Goal: Task Accomplishment & Management: Manage account settings

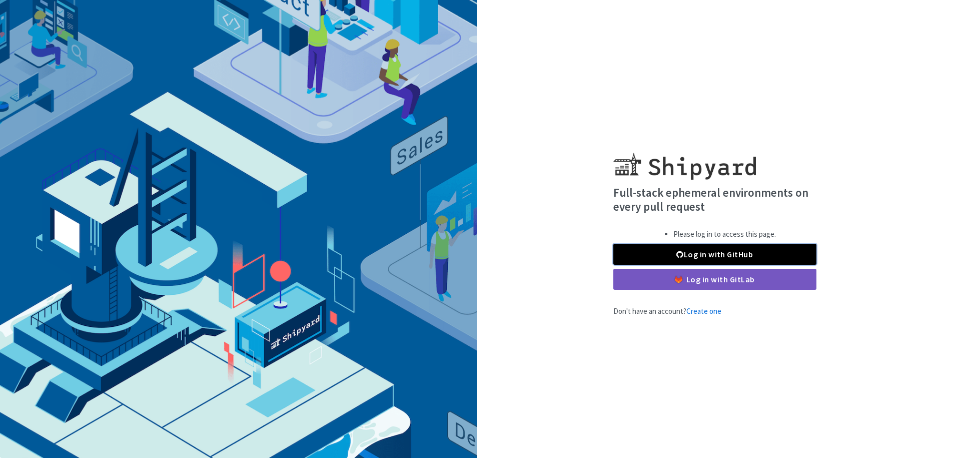
click at [687, 252] on link "Log in with GitHub" at bounding box center [714, 254] width 203 height 21
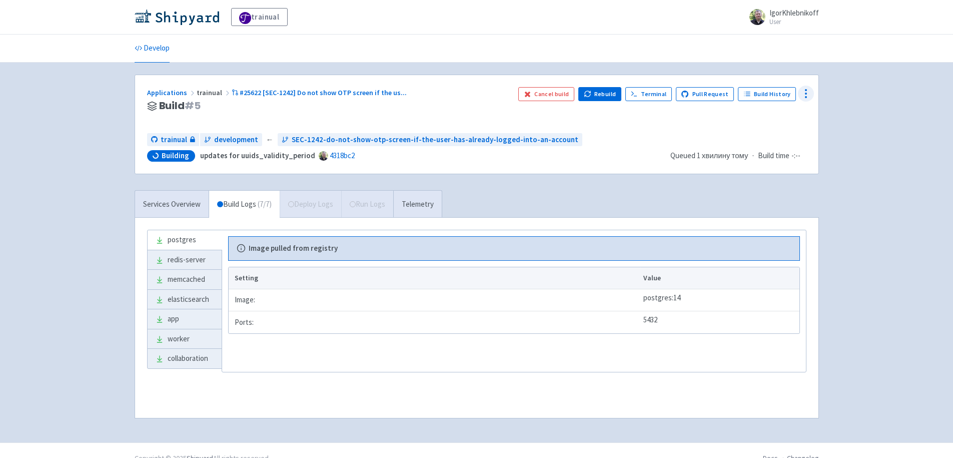
click at [803, 94] on icon at bounding box center [806, 94] width 12 height 12
click at [752, 114] on span "Configure" at bounding box center [751, 116] width 32 height 14
click at [802, 94] on icon at bounding box center [806, 94] width 12 height 12
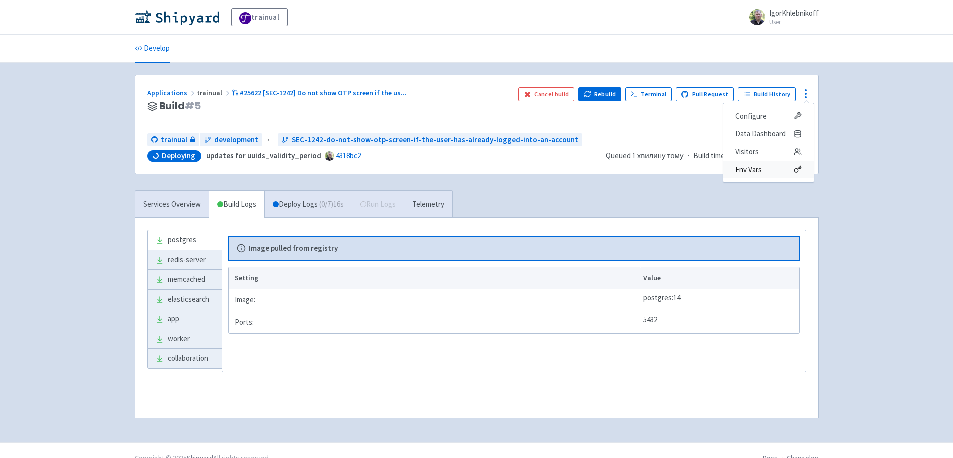
click at [750, 174] on span "Env Vars" at bounding box center [748, 170] width 27 height 14
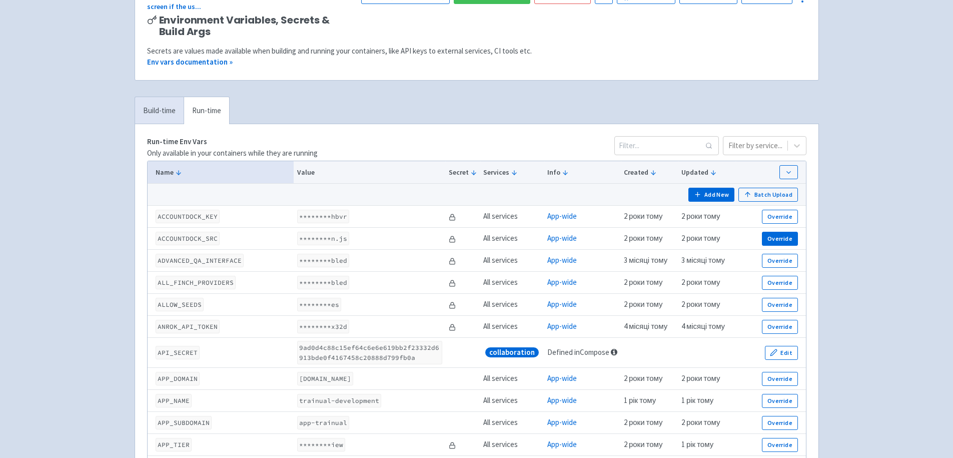
scroll to position [120, 0]
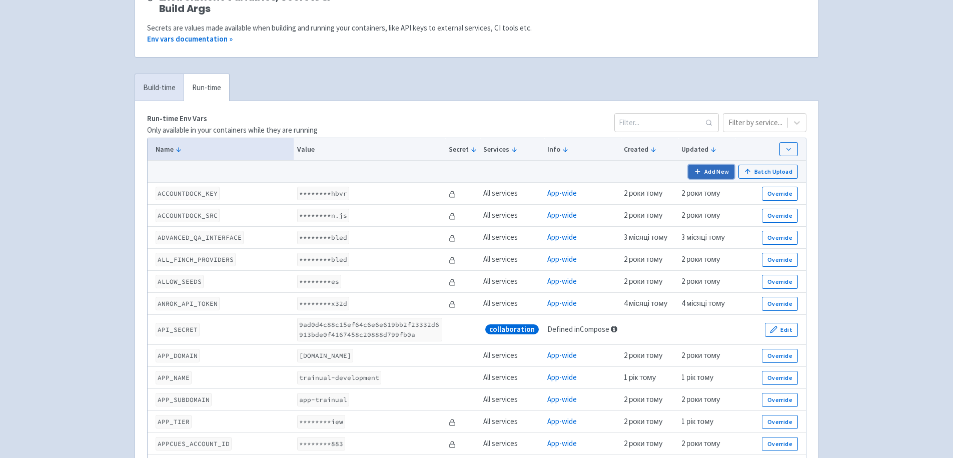
click at [709, 172] on button "Add New" at bounding box center [711, 172] width 46 height 14
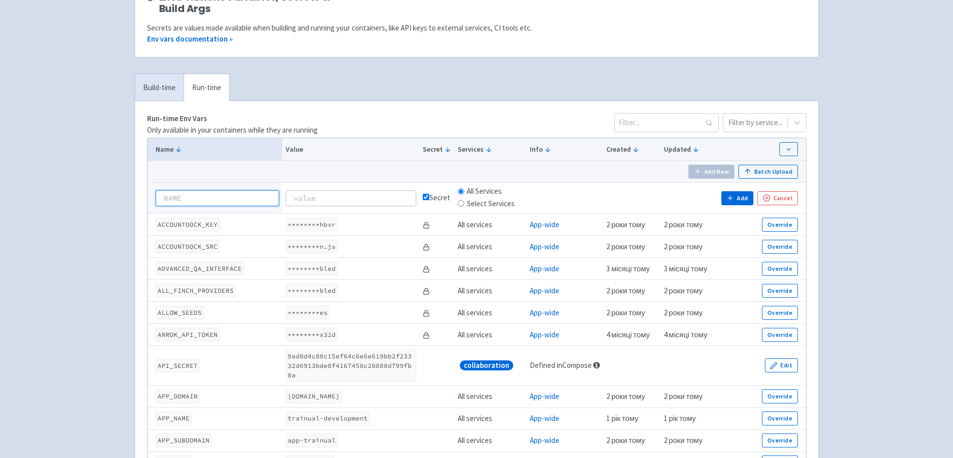
click at [211, 198] on input at bounding box center [218, 198] width 124 height 16
paste input "UUIDS_VALIDITY_PERIOD"
type input "UUIDS_VALIDITY_PERIOD"
click at [337, 201] on input at bounding box center [351, 198] width 131 height 16
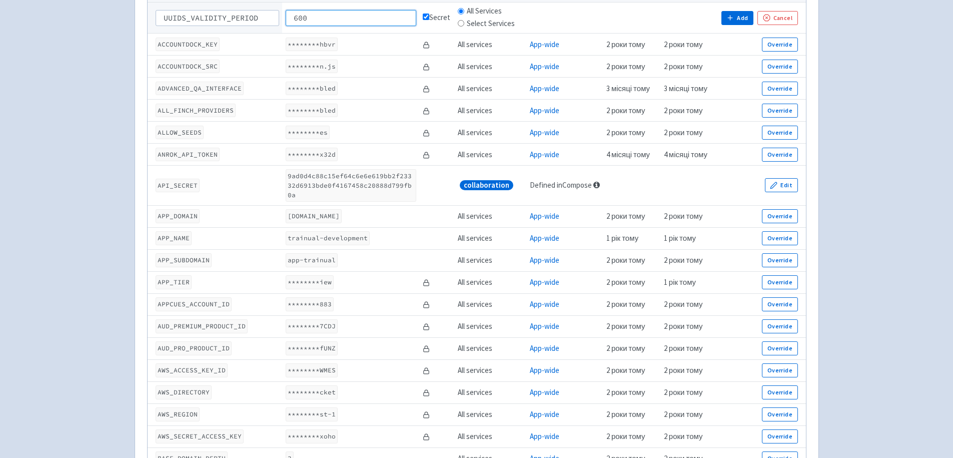
scroll to position [0, 0]
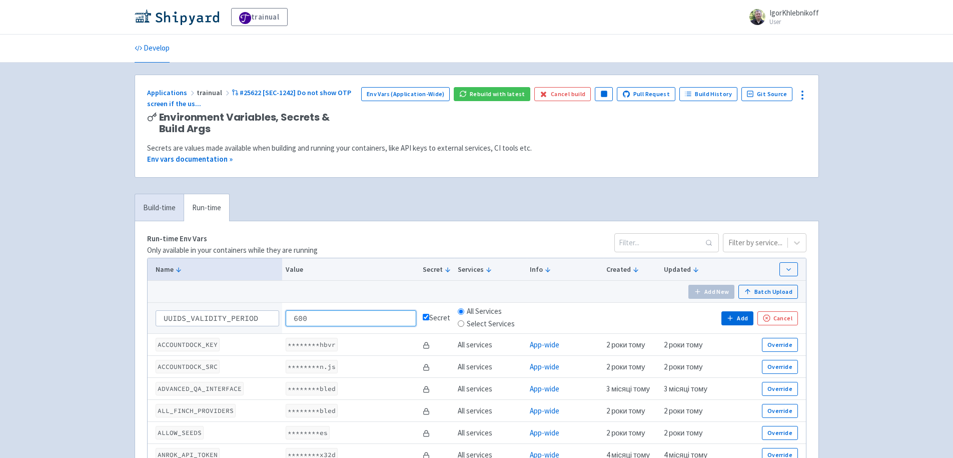
type input "600"
click at [463, 322] on input "Select Services" at bounding box center [461, 323] width 7 height 7
radio input "true"
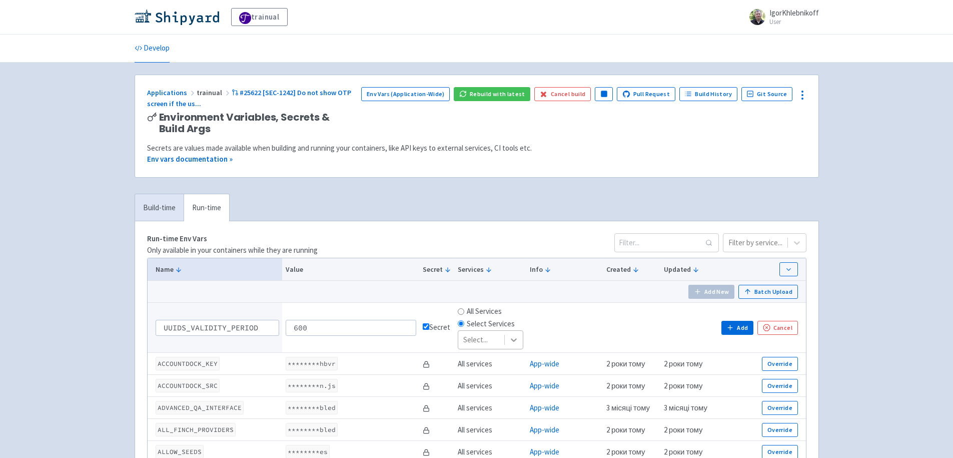
click at [516, 338] on icon at bounding box center [514, 340] width 10 height 10
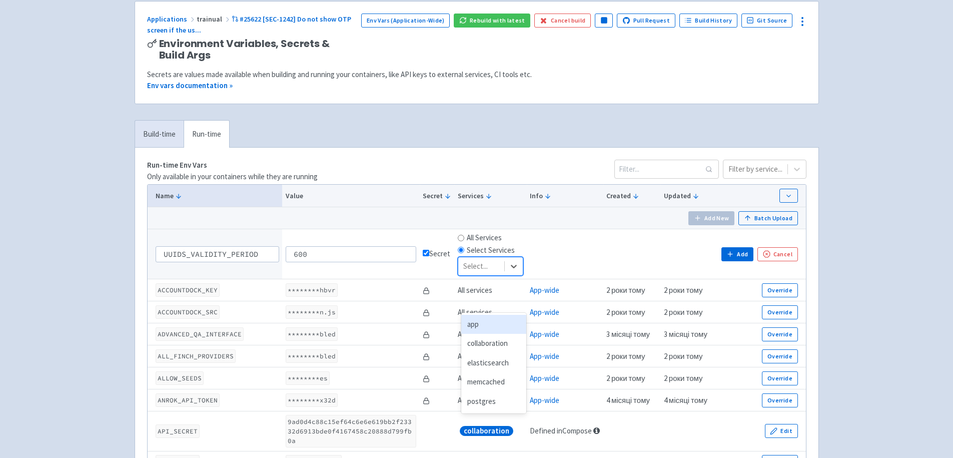
scroll to position [120, 0]
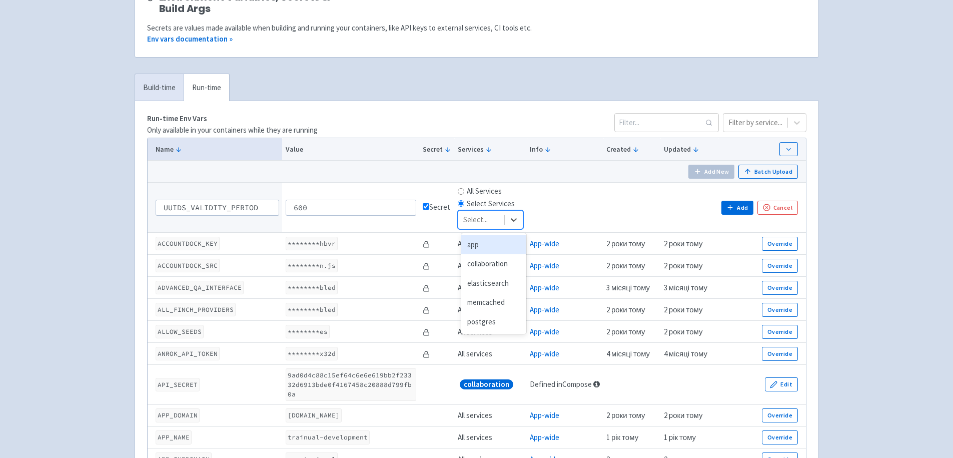
click at [464, 190] on input "All Services" at bounding box center [461, 191] width 7 height 7
radio input "true"
radio input "false"
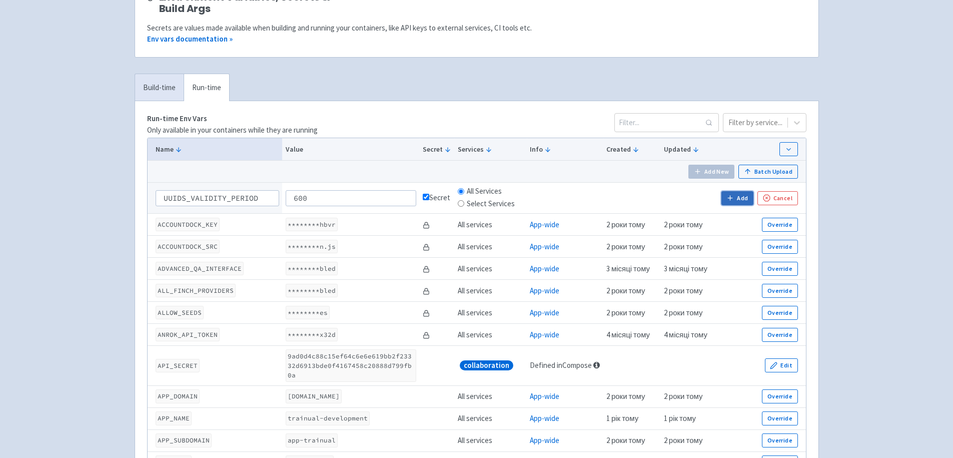
click at [742, 200] on button "Add" at bounding box center [737, 198] width 32 height 14
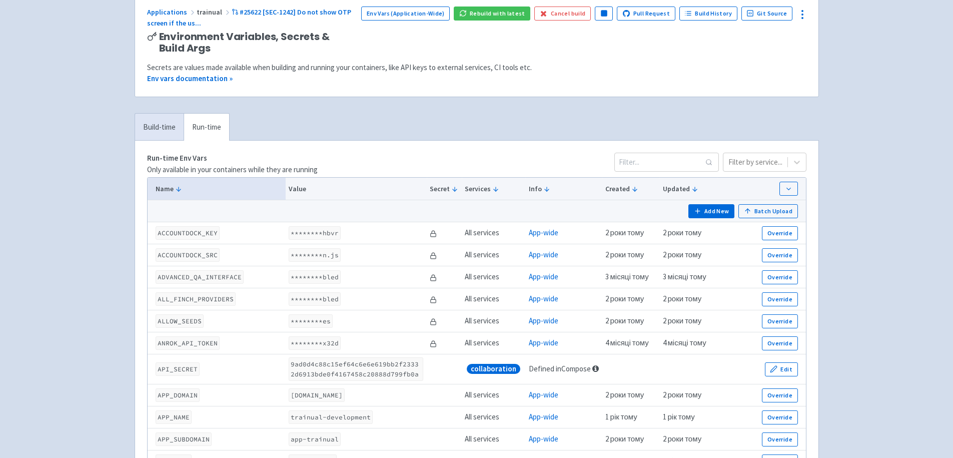
scroll to position [0, 0]
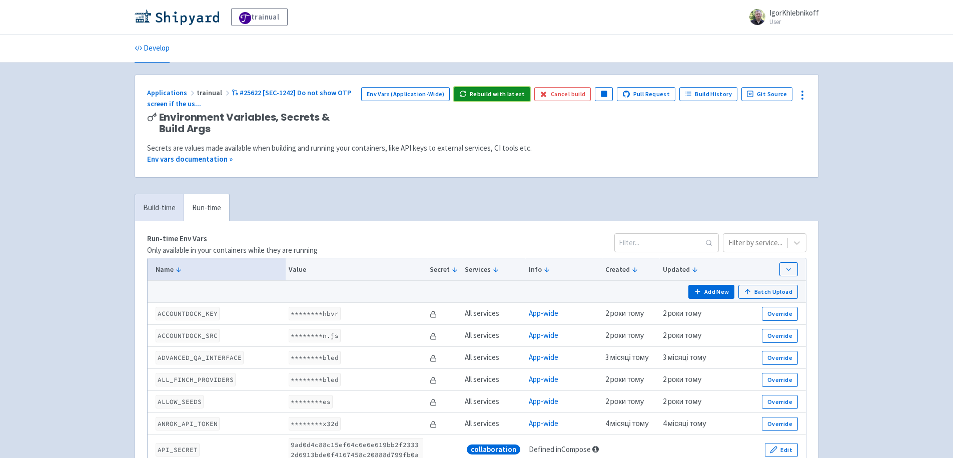
click at [500, 97] on button "Rebuild with latest" at bounding box center [492, 94] width 77 height 14
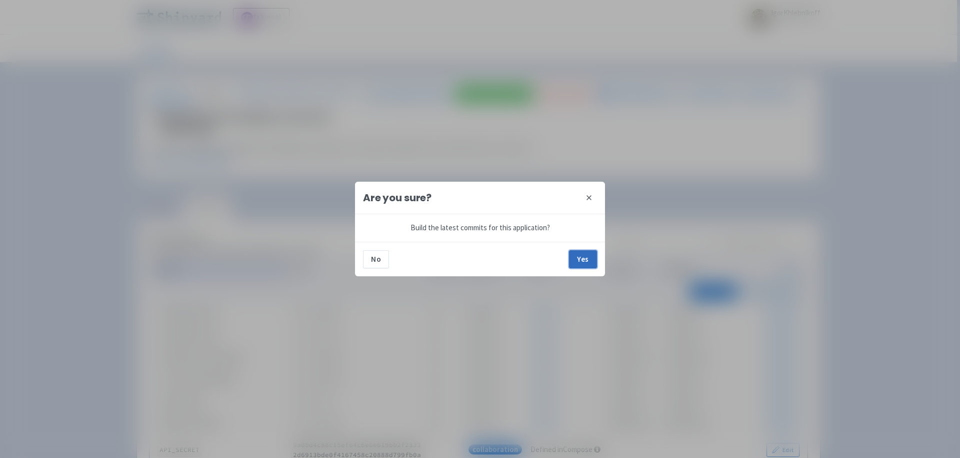
click at [585, 262] on button "Yes" at bounding box center [583, 259] width 28 height 18
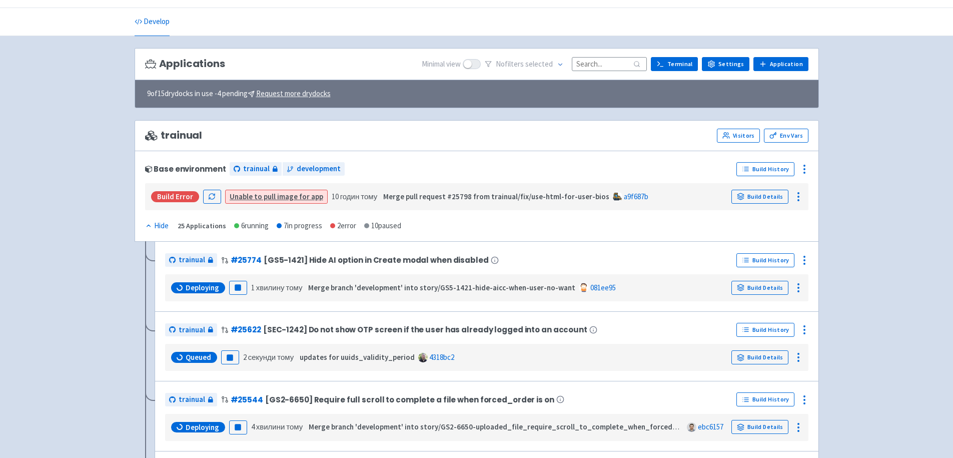
scroll to position [60, 0]
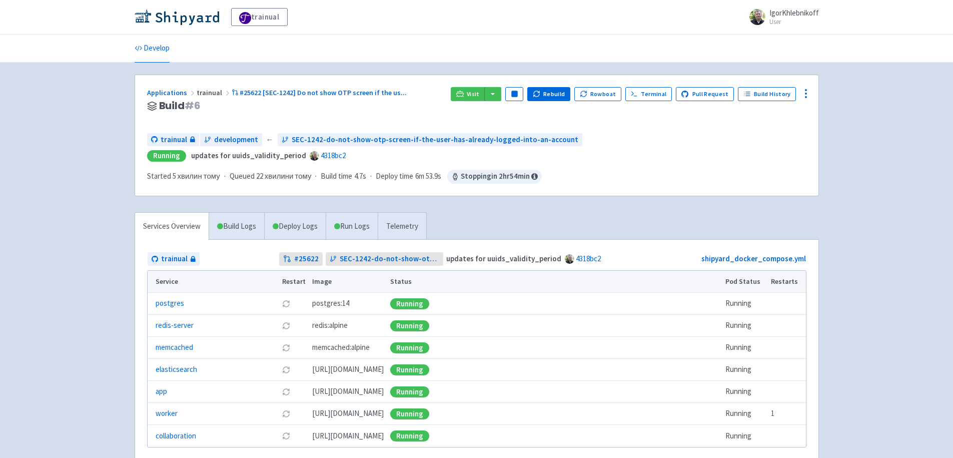
click at [54, 204] on div "trainual IgorKhlebnikoff User Profile Sign out Develop" at bounding box center [476, 248] width 953 height 496
